Goal: Task Accomplishment & Management: Complete application form

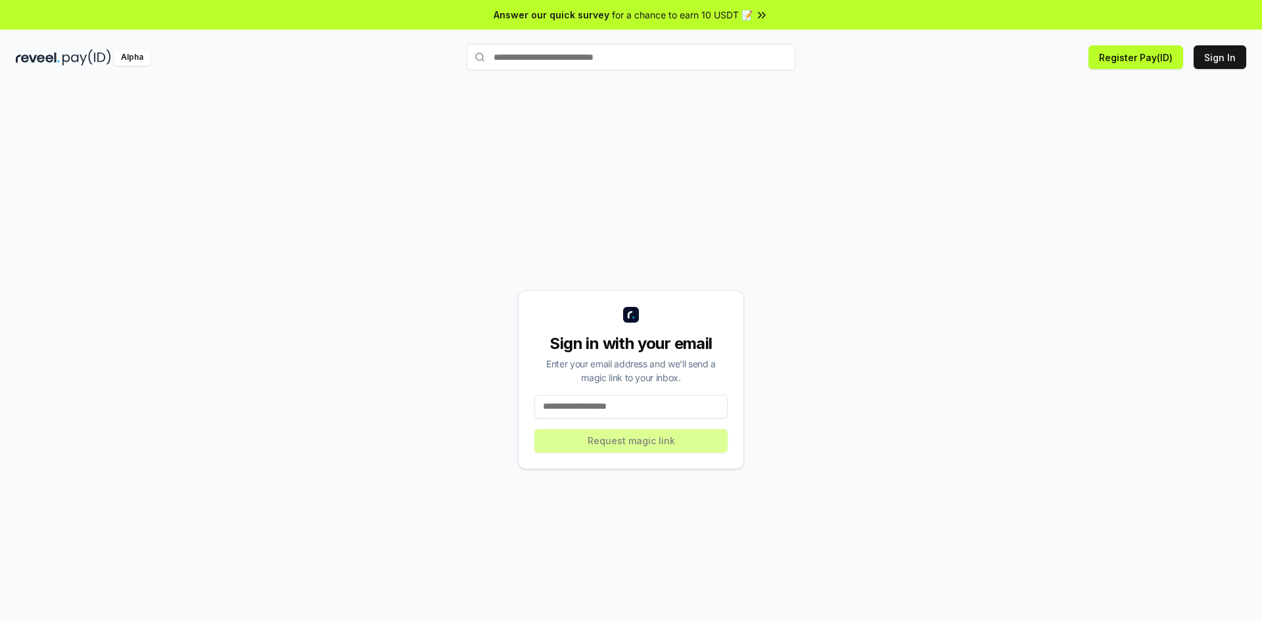
click at [642, 405] on input at bounding box center [630, 407] width 193 height 24
type input "**********"
click at [675, 445] on button "Request magic link" at bounding box center [630, 441] width 193 height 24
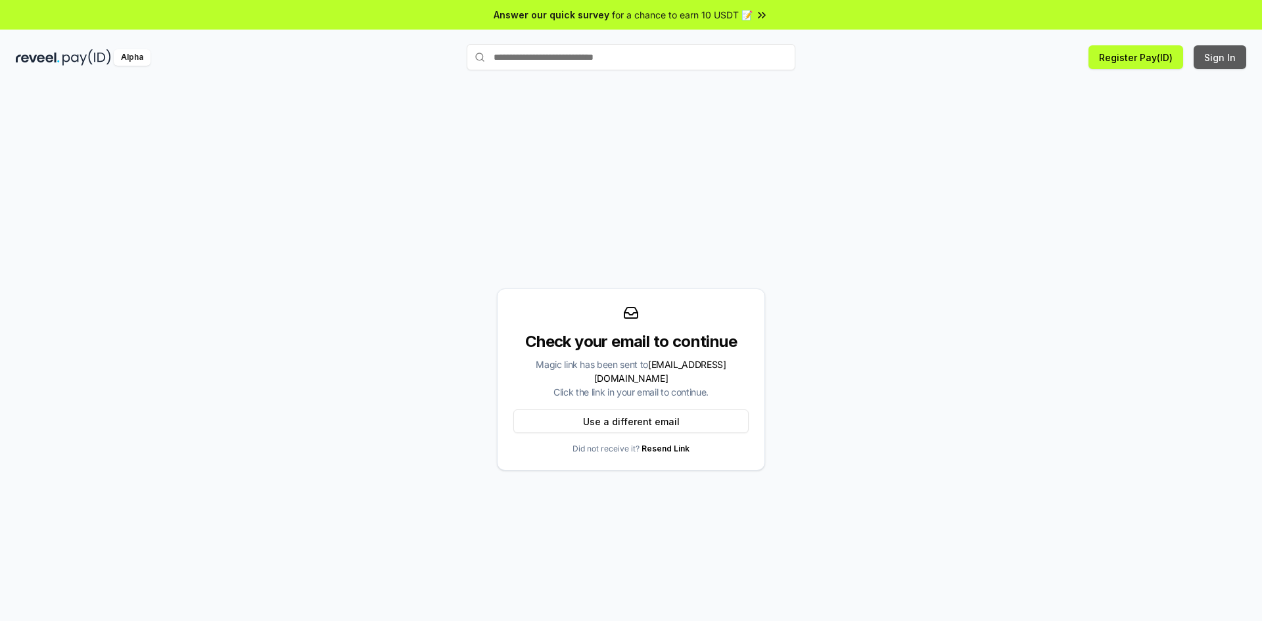
click at [1227, 60] on button "Sign In" at bounding box center [1220, 57] width 53 height 24
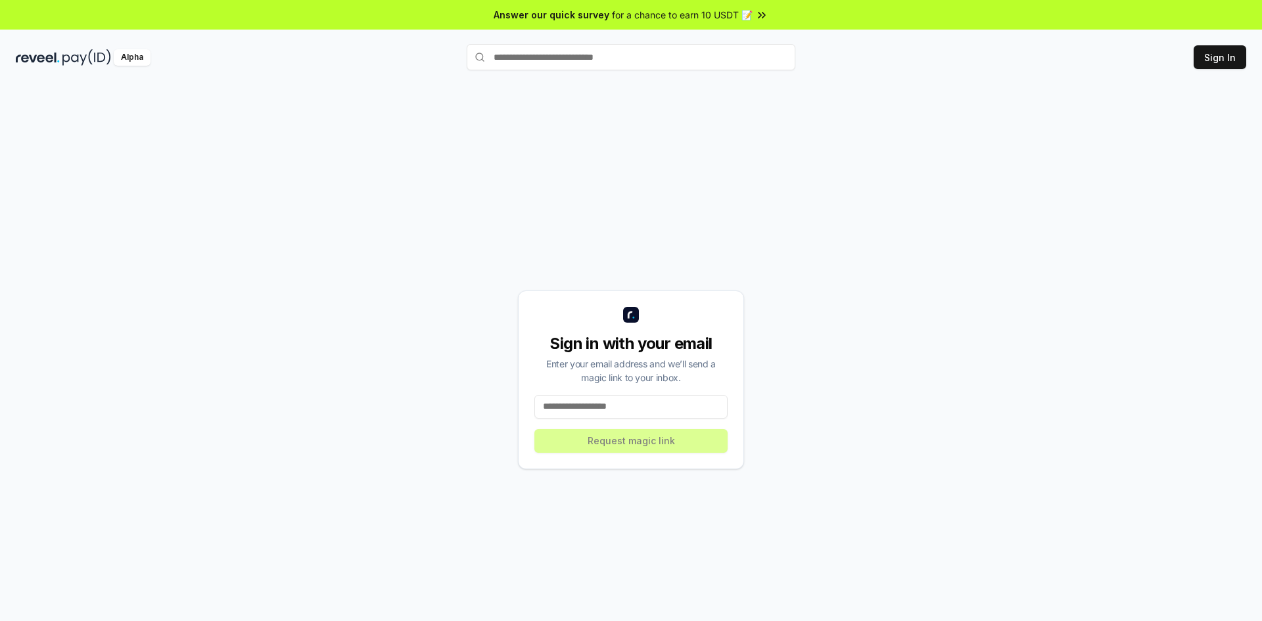
click at [566, 410] on input at bounding box center [630, 407] width 193 height 24
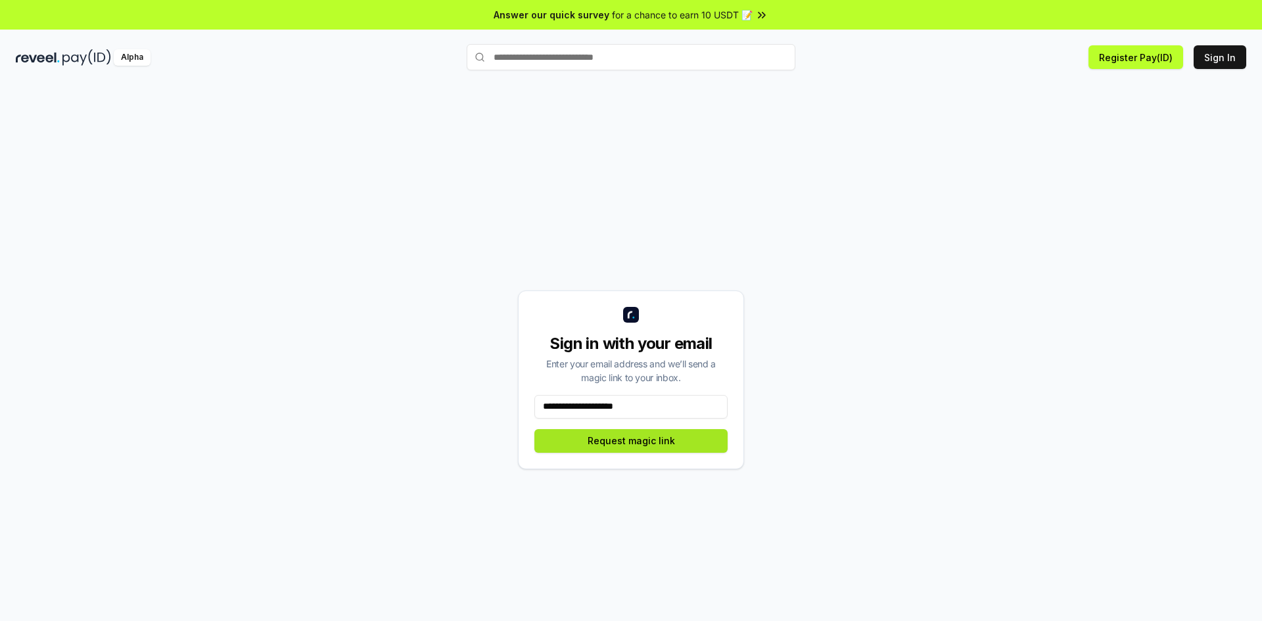
type input "**********"
click at [626, 452] on button "Request magic link" at bounding box center [630, 441] width 193 height 24
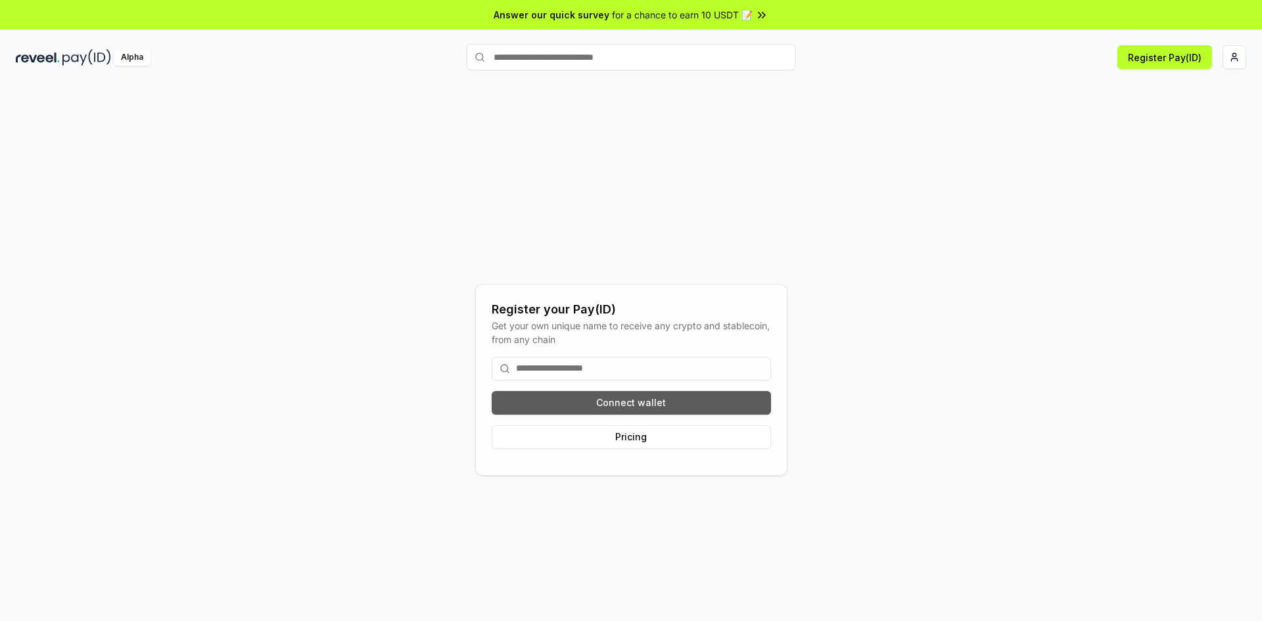
click at [625, 404] on button "Connect wallet" at bounding box center [631, 403] width 279 height 24
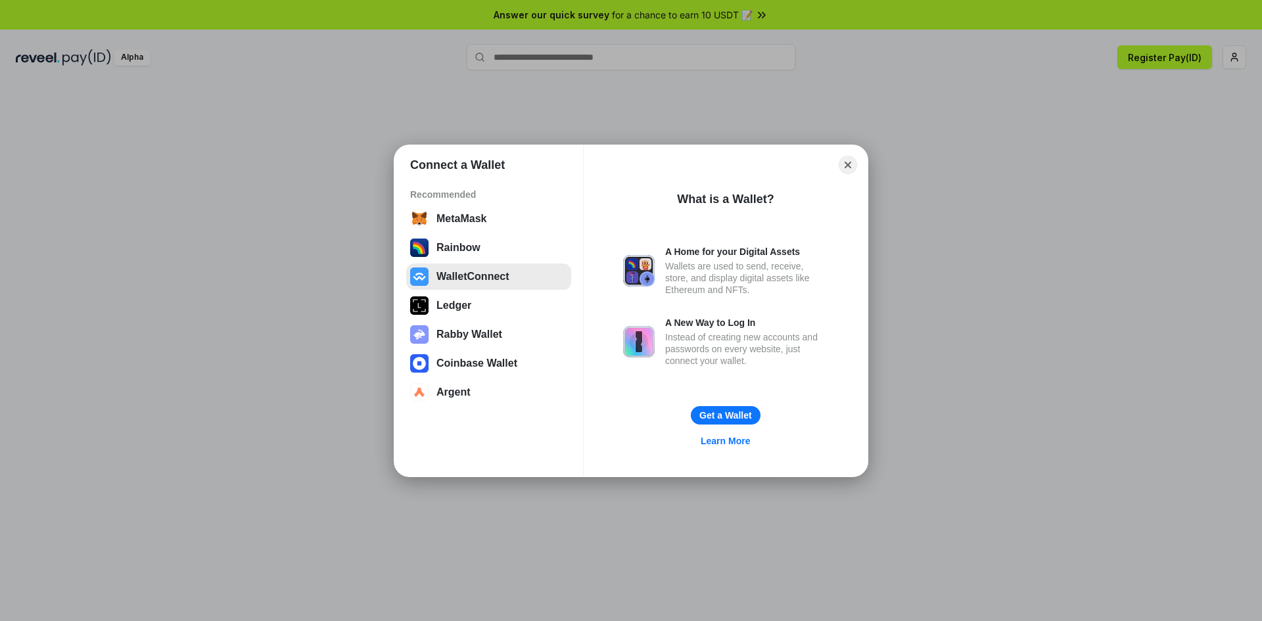
click at [473, 275] on button "WalletConnect" at bounding box center [488, 277] width 165 height 26
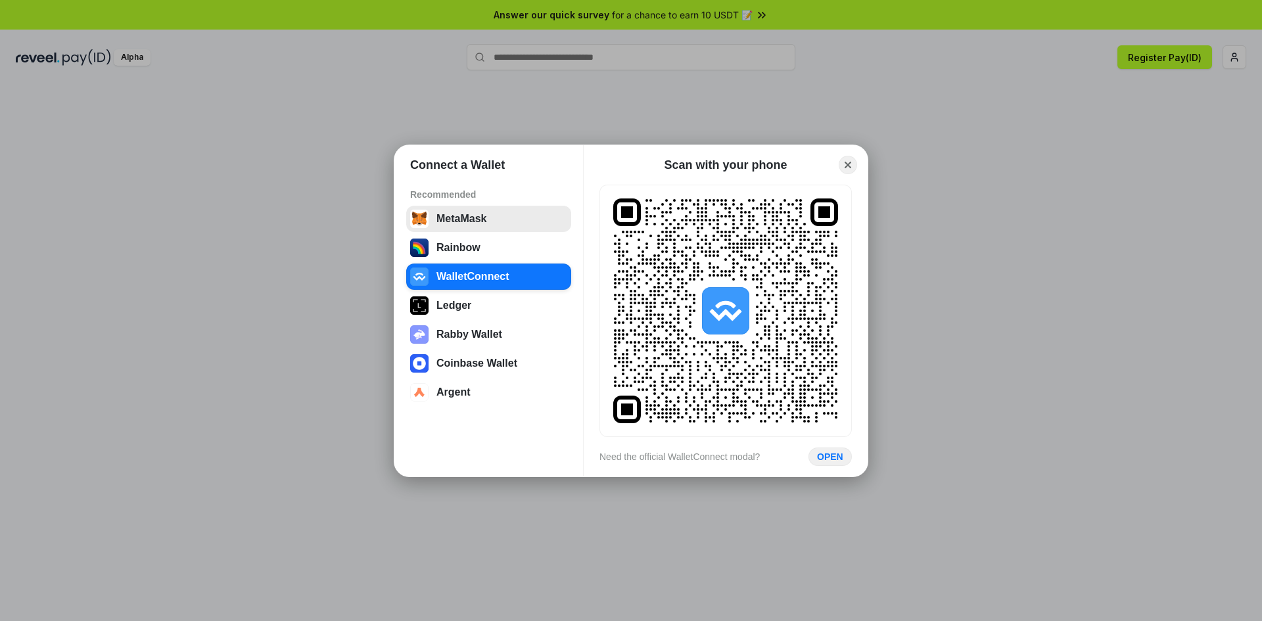
click at [463, 223] on button "MetaMask" at bounding box center [488, 219] width 165 height 26
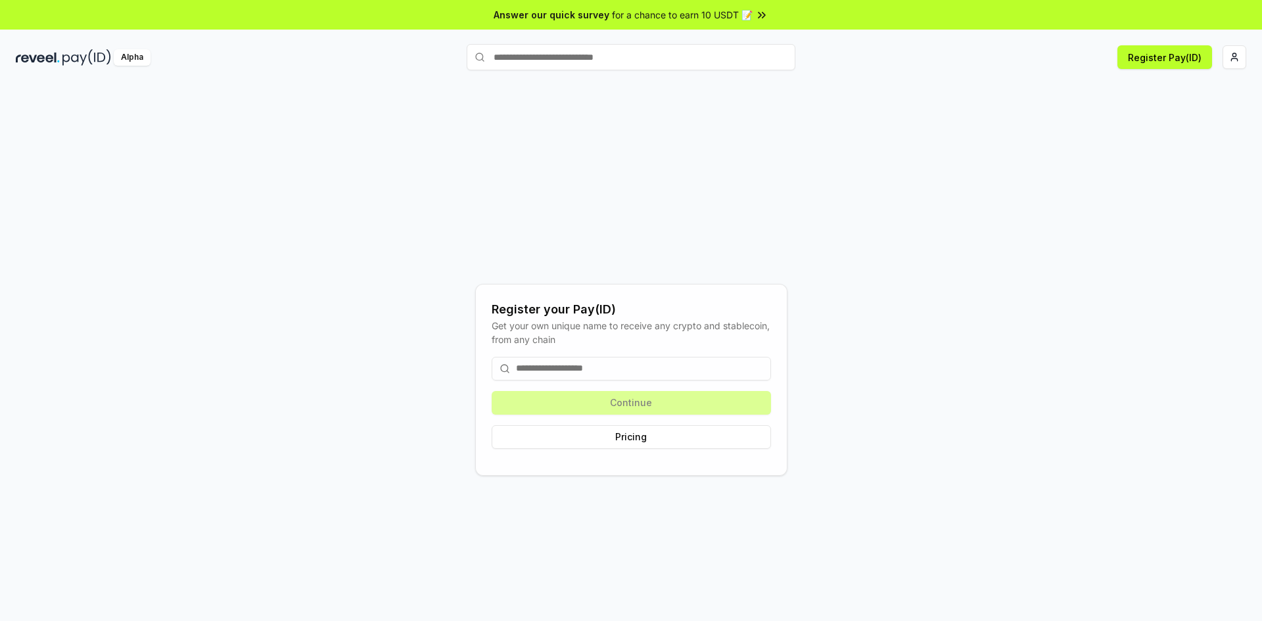
click at [665, 373] on input at bounding box center [631, 369] width 279 height 24
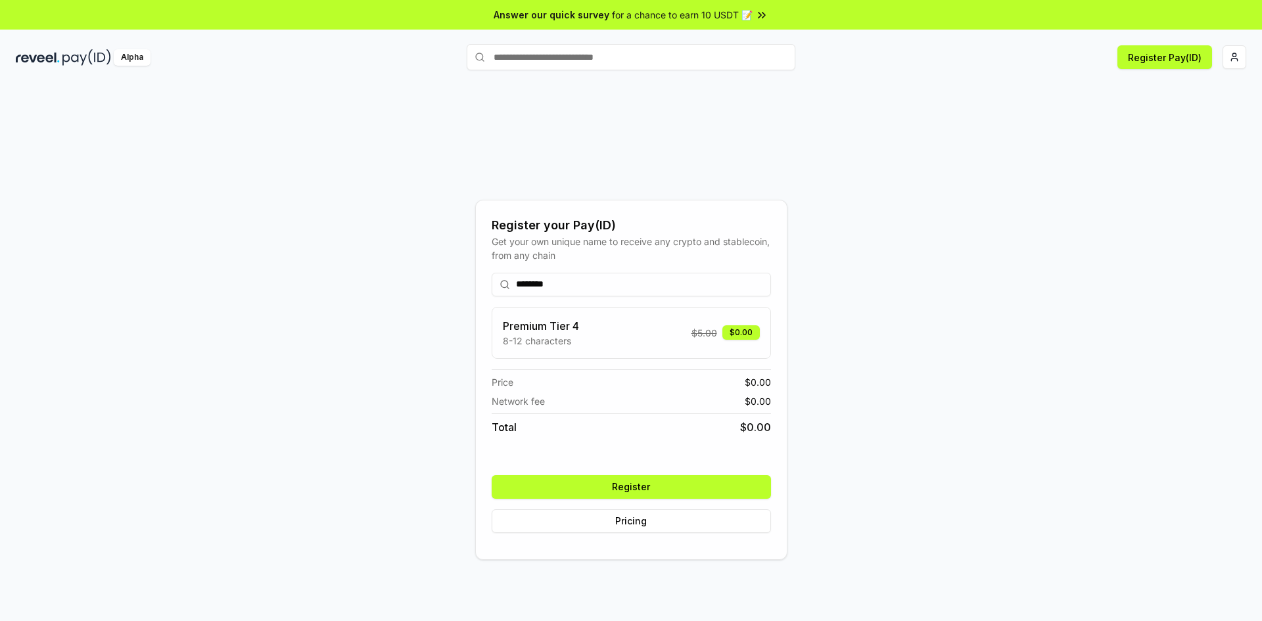
click at [520, 287] on input "********" at bounding box center [631, 285] width 279 height 24
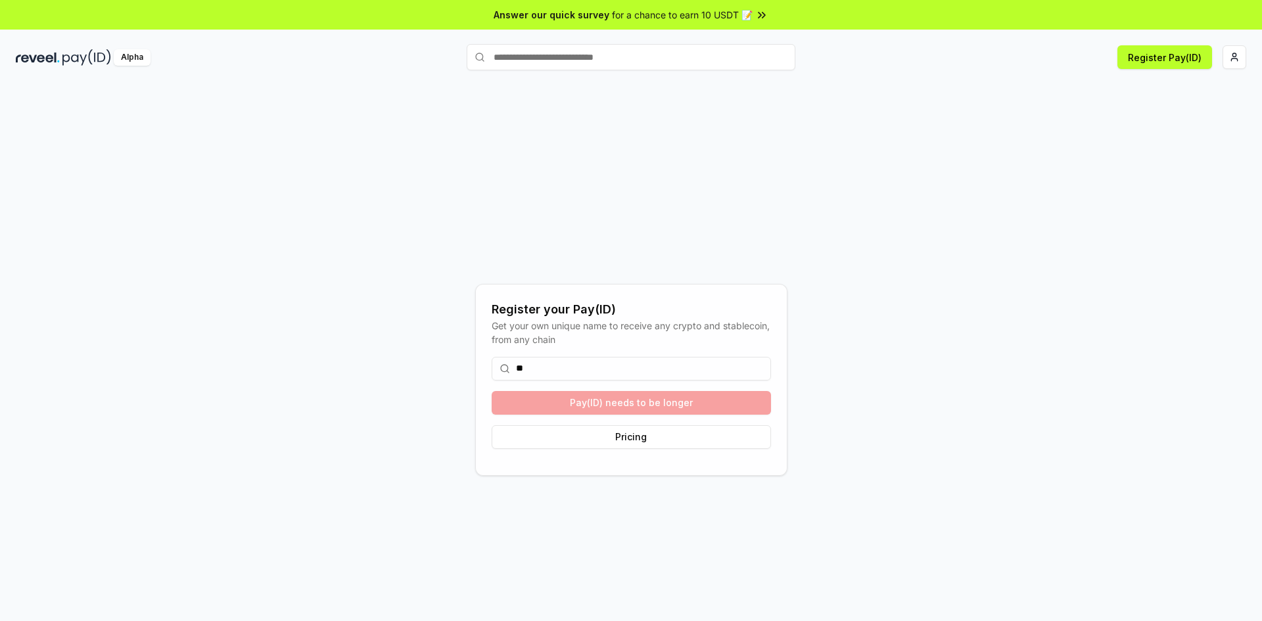
type input "*"
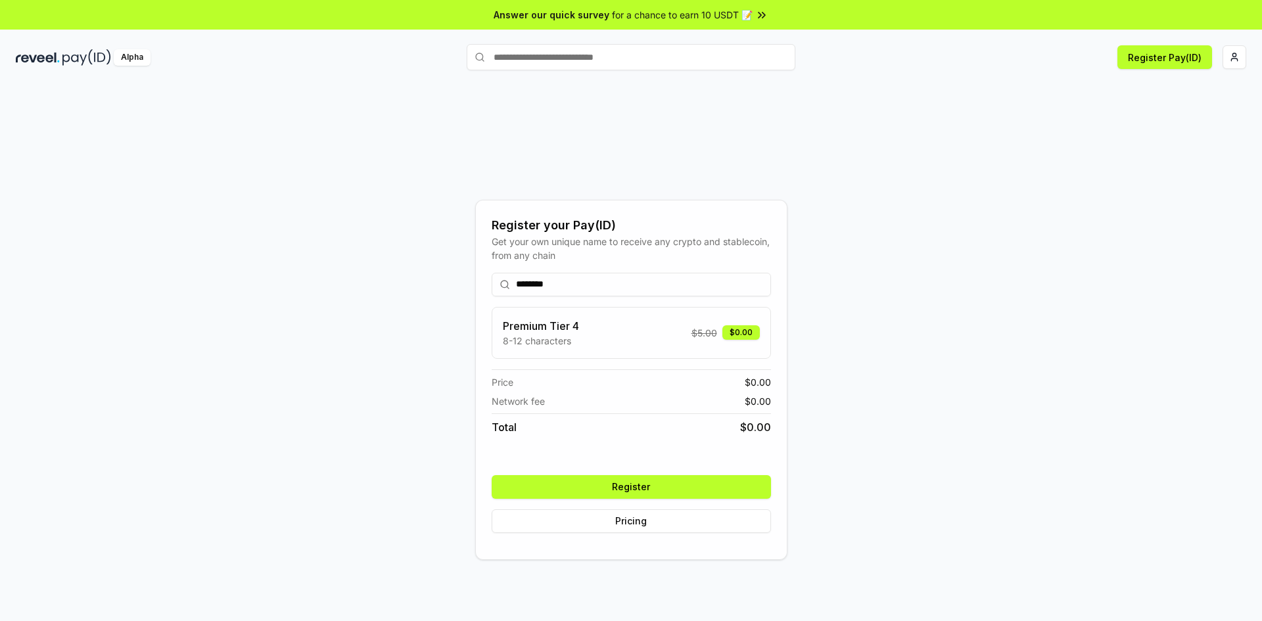
type input "********"
click at [655, 492] on button "Register" at bounding box center [631, 487] width 279 height 24
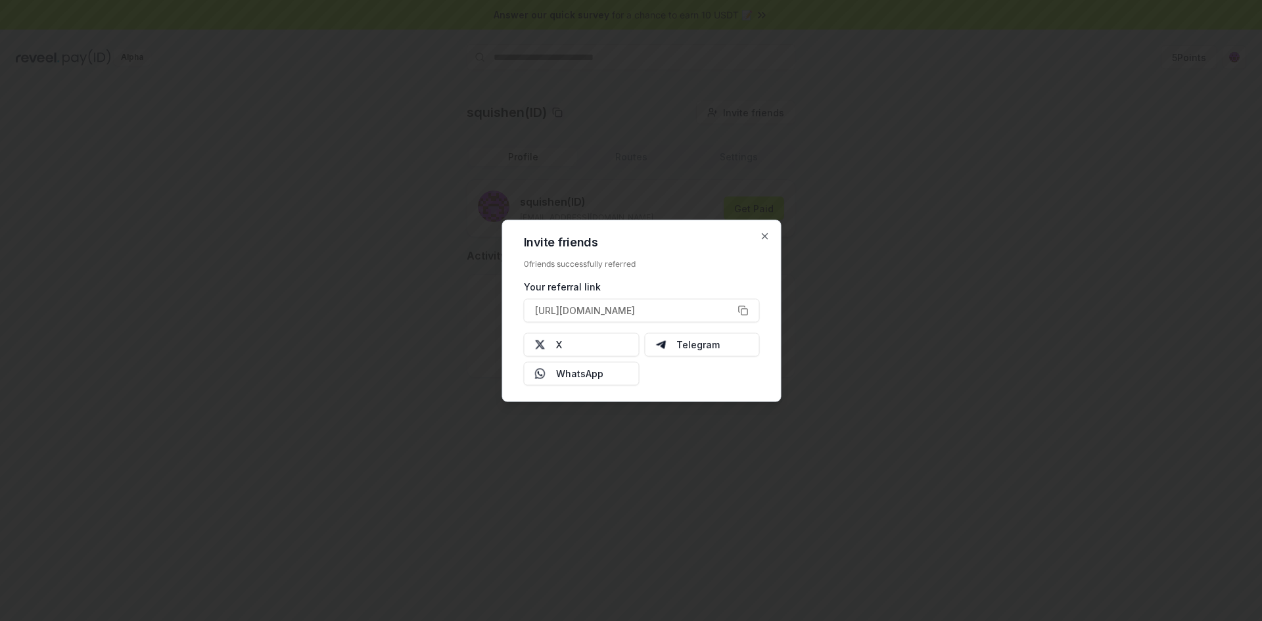
click at [778, 235] on div "Invite friends 0 friends successfully referred Your referral link https://revee…" at bounding box center [641, 311] width 279 height 182
click at [768, 239] on icon "button" at bounding box center [765, 235] width 5 height 5
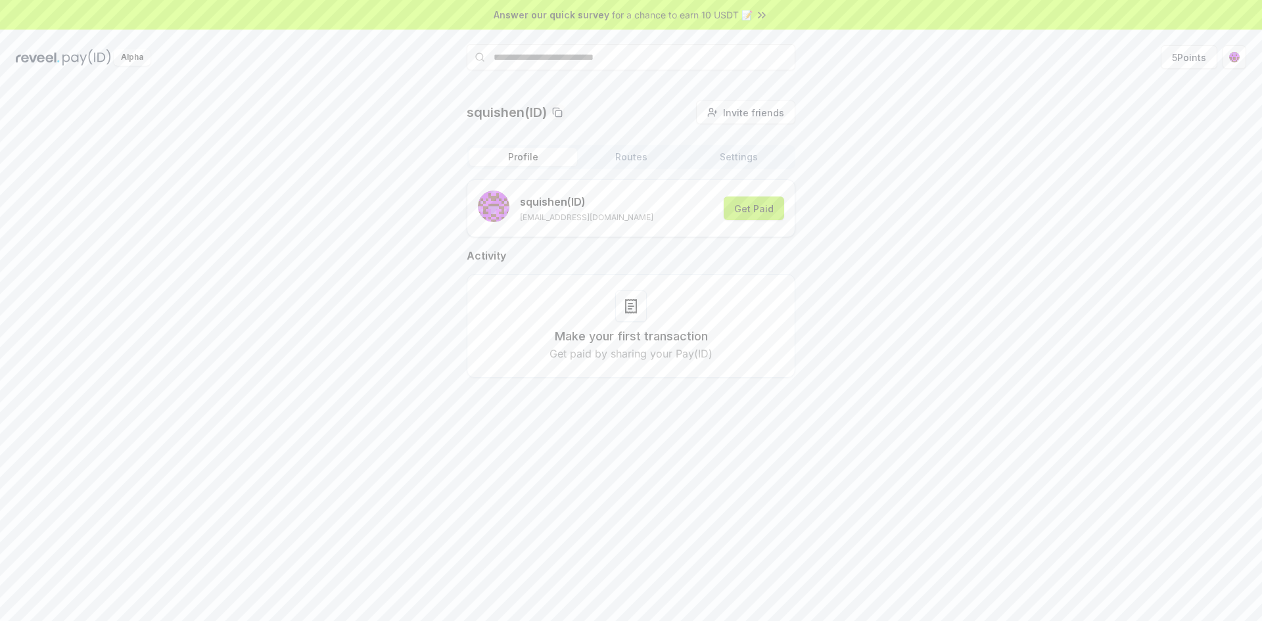
click at [755, 206] on button "Get Paid" at bounding box center [754, 209] width 60 height 24
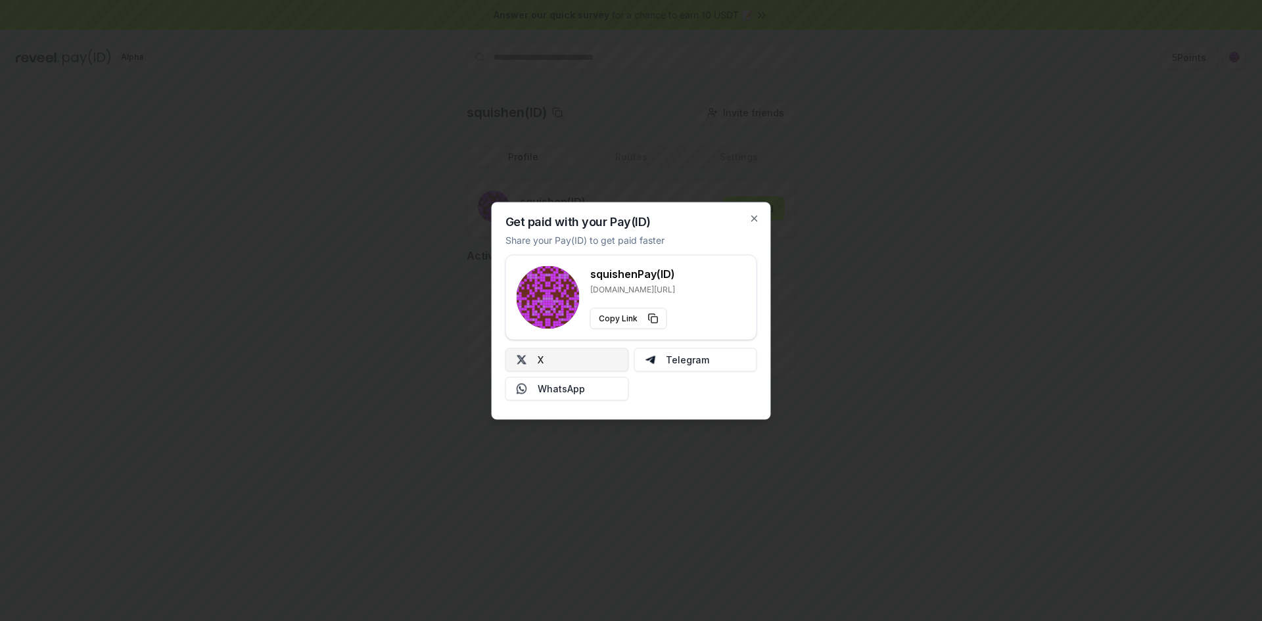
click at [573, 360] on button "X" at bounding box center [568, 360] width 124 height 24
click at [682, 362] on button "Telegram" at bounding box center [696, 360] width 124 height 24
click at [559, 364] on button "X" at bounding box center [568, 360] width 124 height 24
click at [756, 220] on icon "button" at bounding box center [754, 218] width 5 height 5
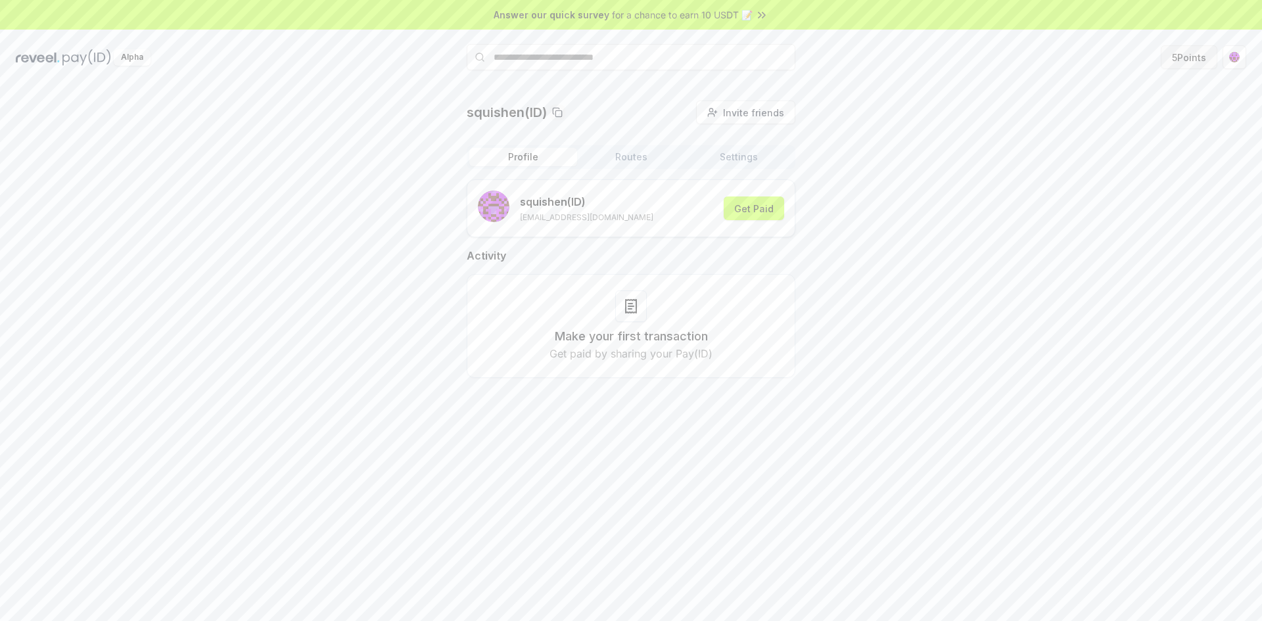
click at [1198, 66] on button "5 Points" at bounding box center [1189, 57] width 57 height 24
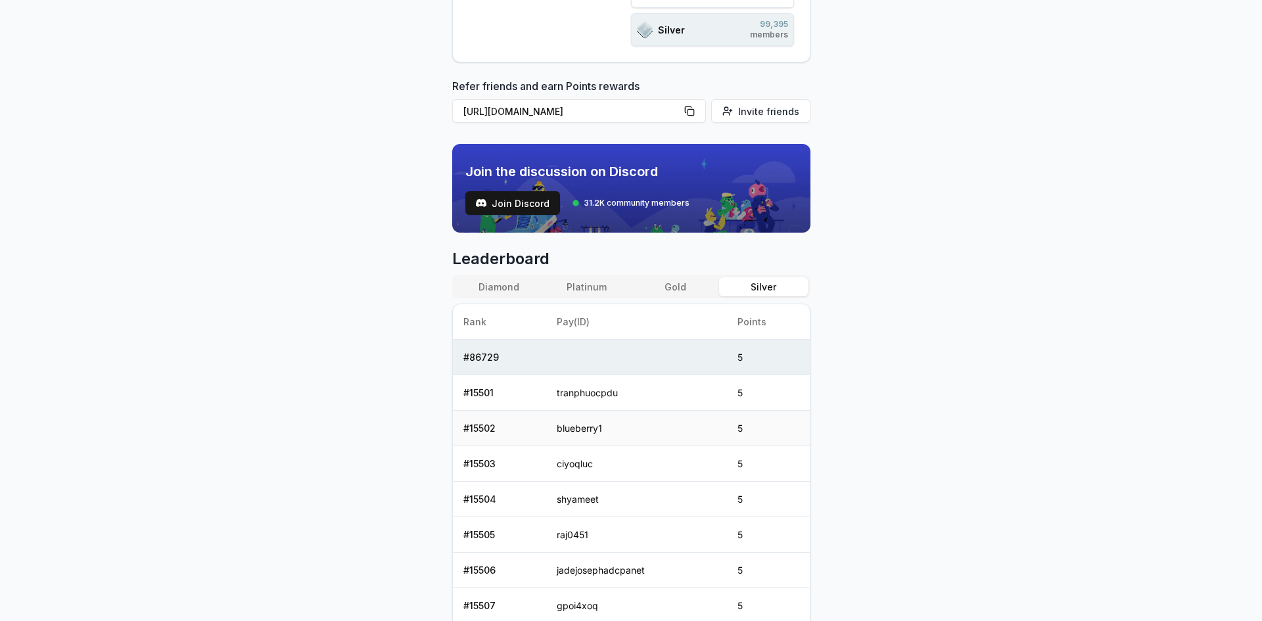
scroll to position [329, 0]
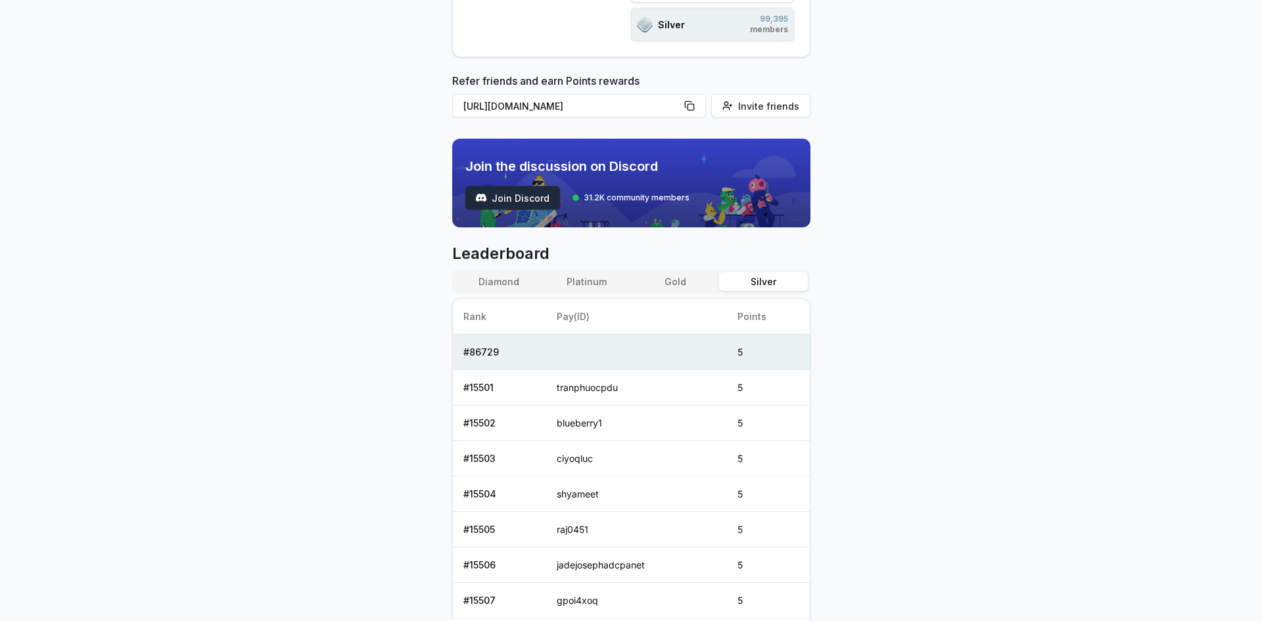
click at [508, 192] on span "Join Discord" at bounding box center [521, 198] width 58 height 14
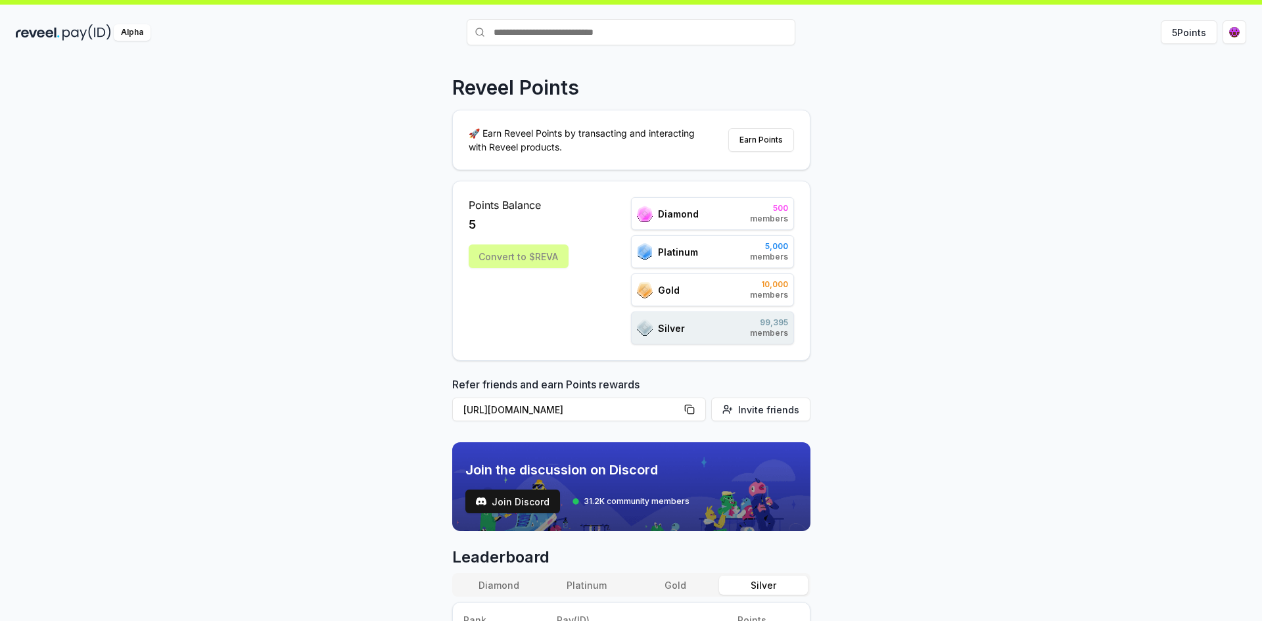
scroll to position [0, 0]
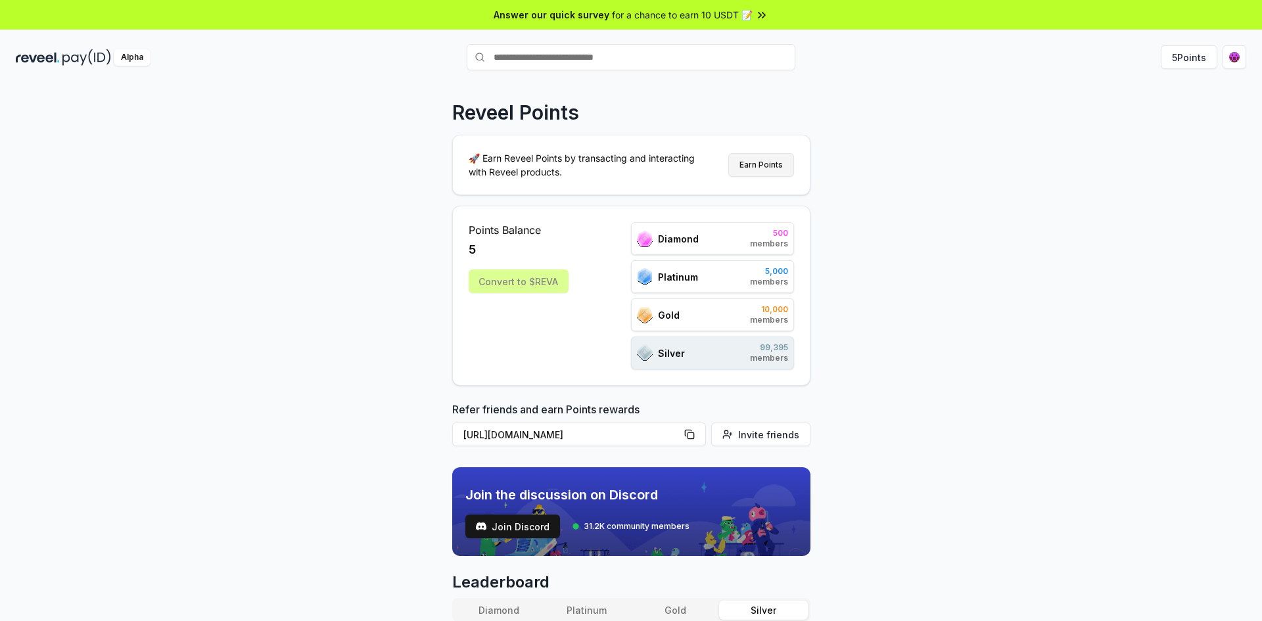
click at [746, 165] on button "Earn Points" at bounding box center [761, 165] width 66 height 24
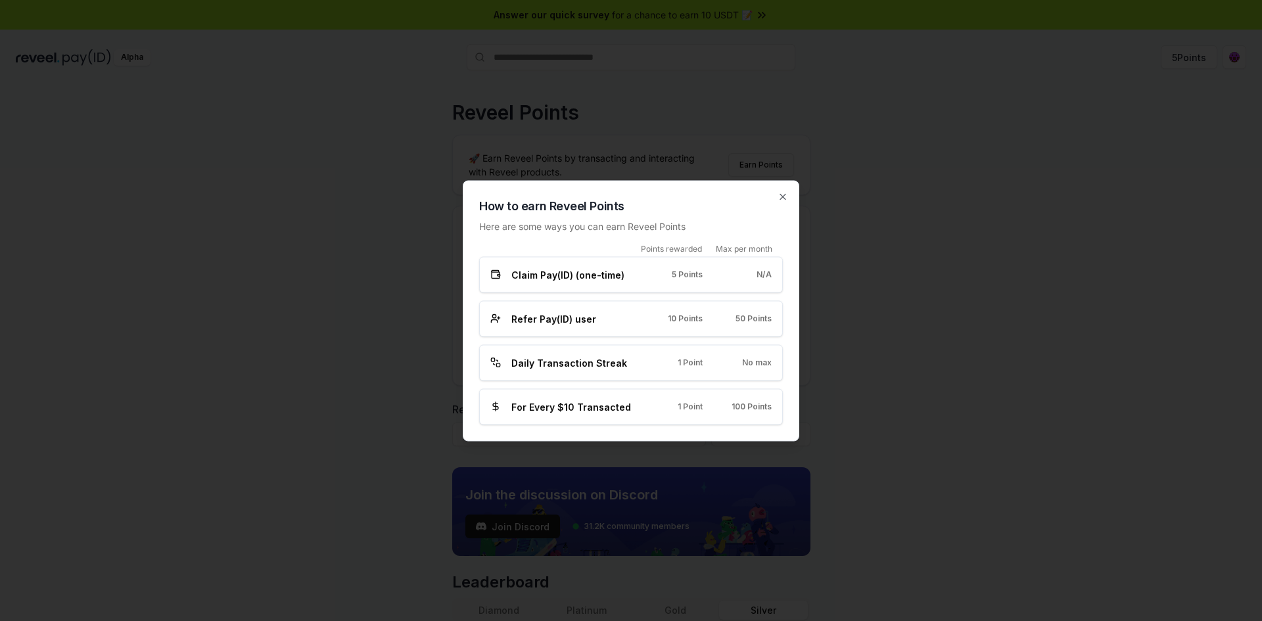
click at [552, 365] on span "Daily Transaction Streak" at bounding box center [569, 363] width 116 height 14
click at [598, 405] on span "For Every $10 Transacted" at bounding box center [571, 407] width 120 height 14
click at [506, 273] on div "Claim Pay(ID) (one-time)" at bounding box center [561, 275] width 143 height 14
click at [619, 277] on span "Claim Pay(ID) (one-time)" at bounding box center [567, 275] width 113 height 14
click at [759, 272] on span "N/A" at bounding box center [764, 275] width 15 height 11
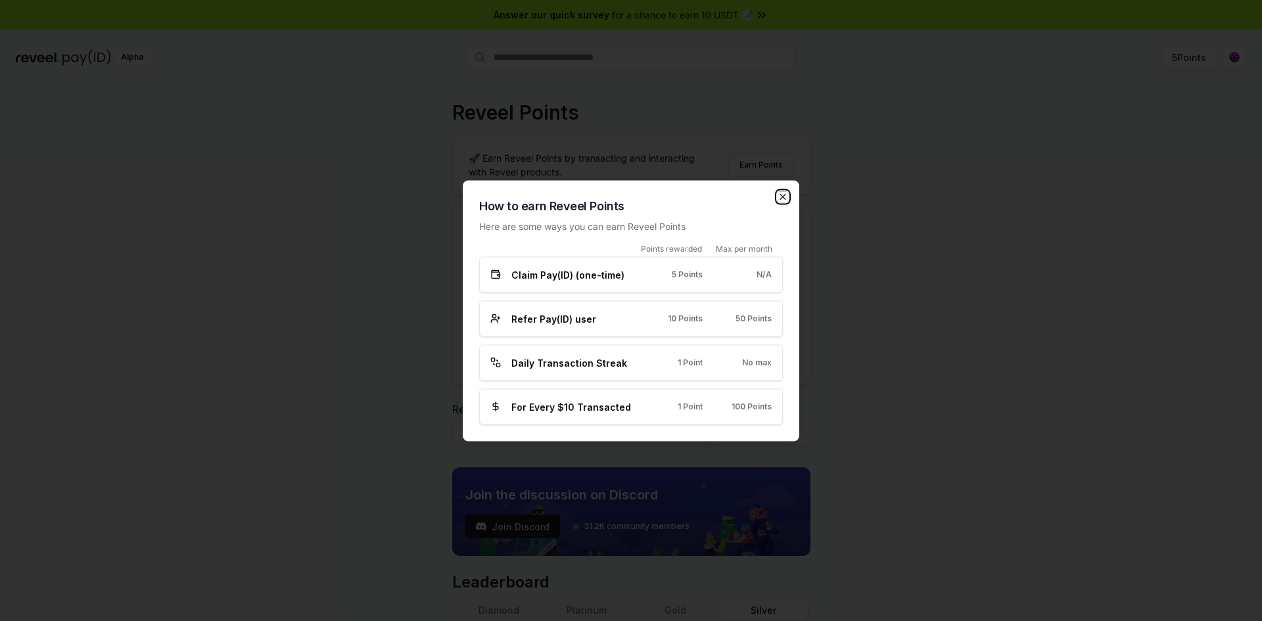
click at [781, 192] on icon "button" at bounding box center [783, 196] width 11 height 11
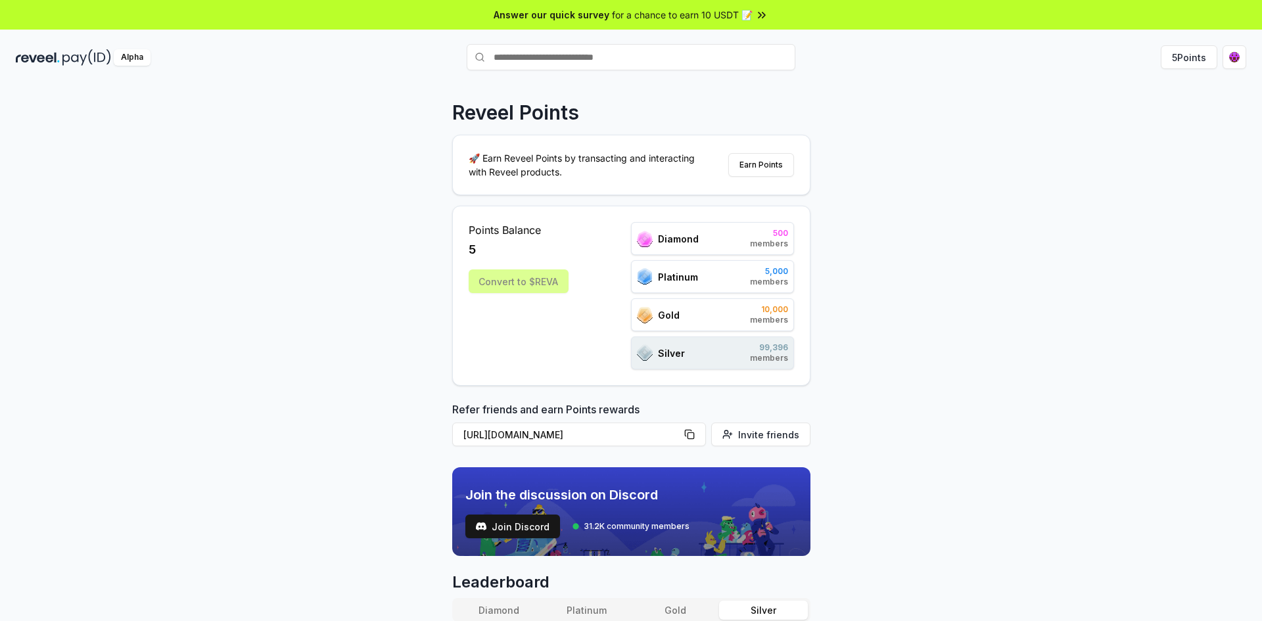
click at [554, 62] on input "text" at bounding box center [631, 57] width 329 height 26
click at [1196, 56] on button "5 Points" at bounding box center [1189, 57] width 57 height 24
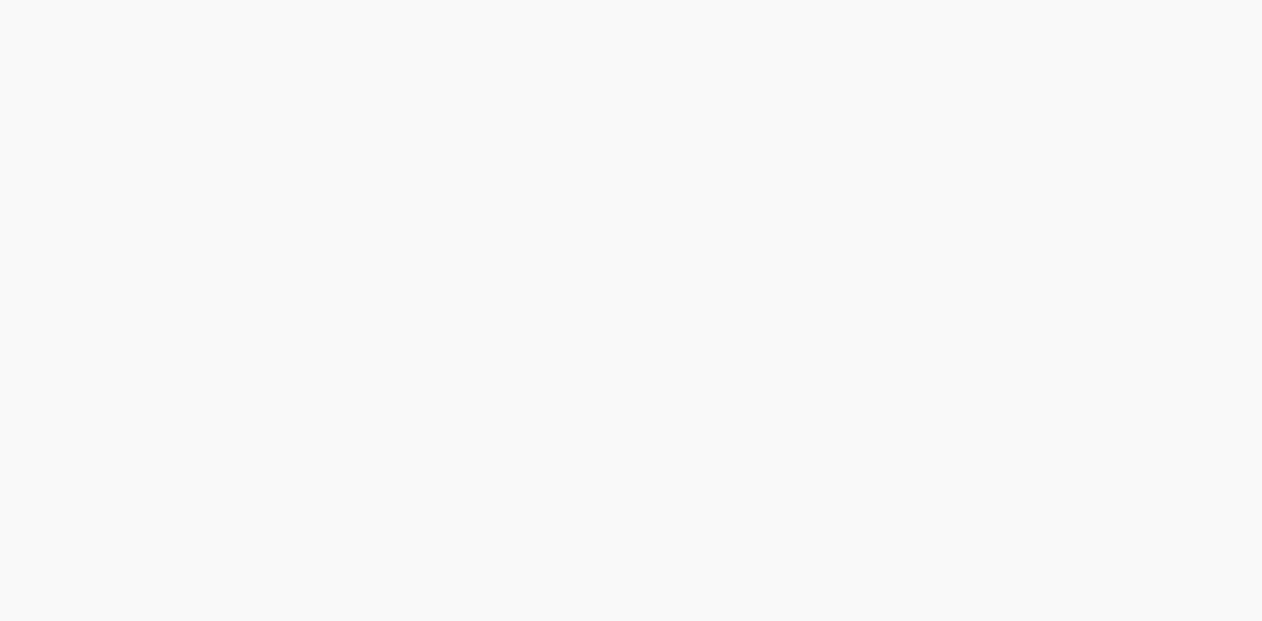
click at [1225, 76] on body at bounding box center [631, 310] width 1262 height 621
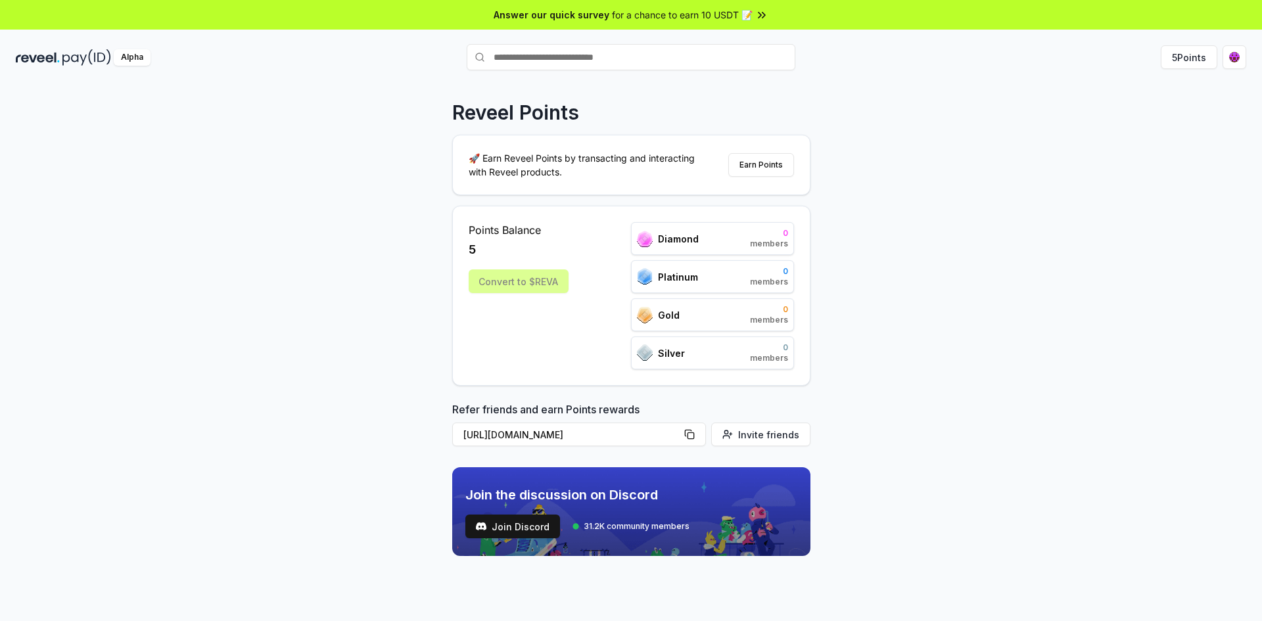
click at [502, 277] on div "Convert to $REVA" at bounding box center [519, 282] width 100 height 24
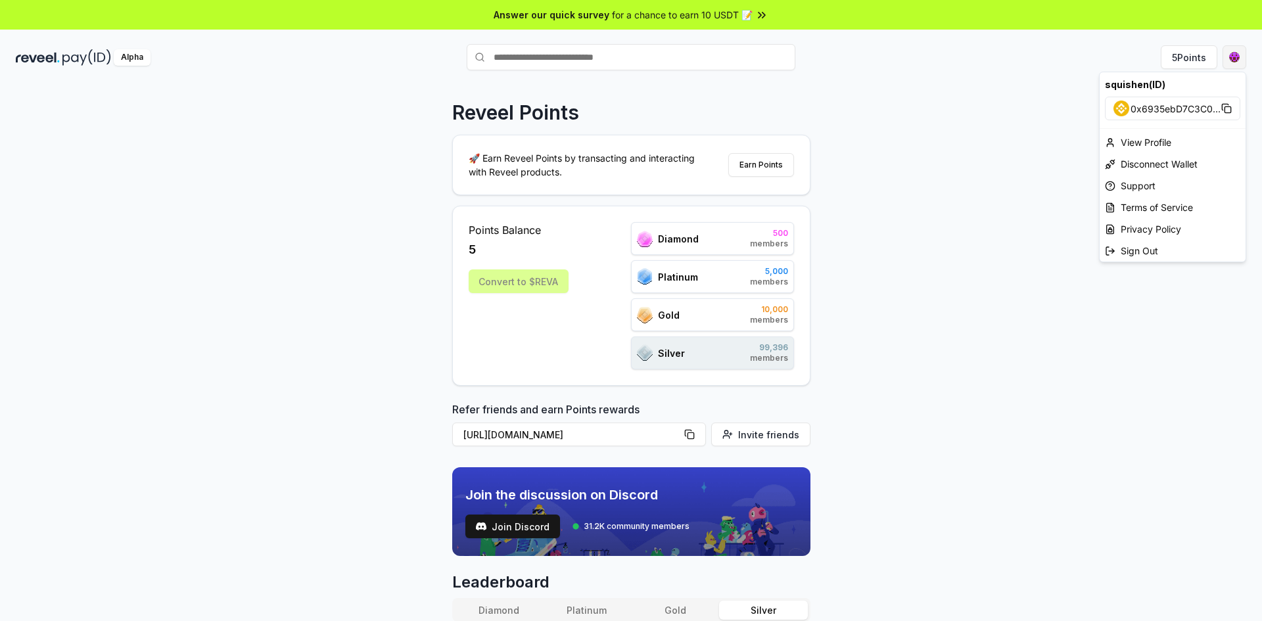
click at [1242, 60] on html "Answer our quick survey for a chance to earn 10 USDT 📝 Alpha 5 Points Reveel Po…" at bounding box center [631, 310] width 1262 height 621
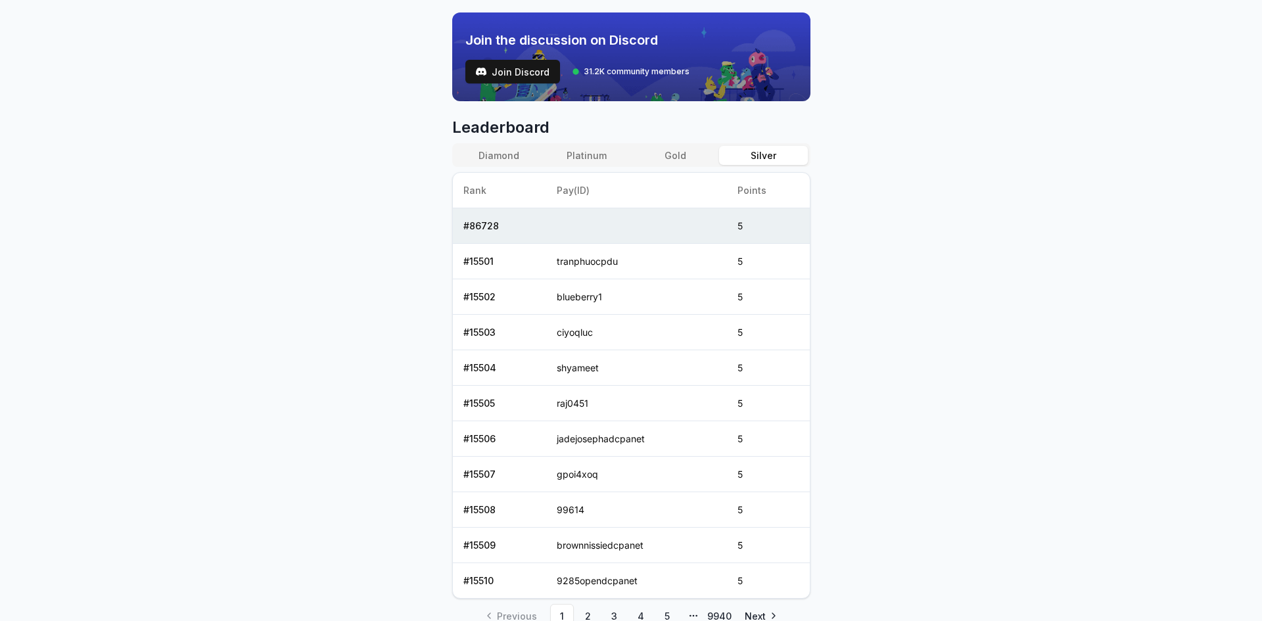
scroll to position [514, 0]
